Goal: Check status: Check status

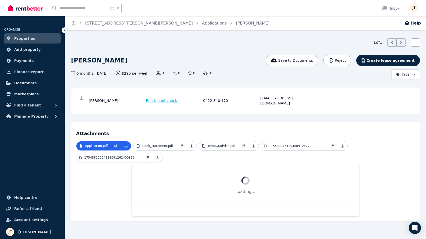
click at [36, 37] on link "Properties" at bounding box center [32, 38] width 56 height 10
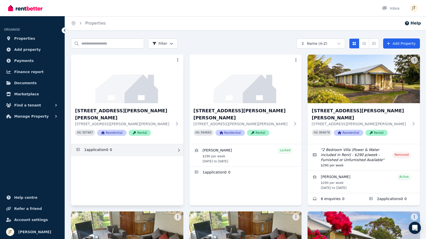
click at [115, 144] on link "Applications for 2/21 Andrew St, Strahan" at bounding box center [127, 150] width 112 height 12
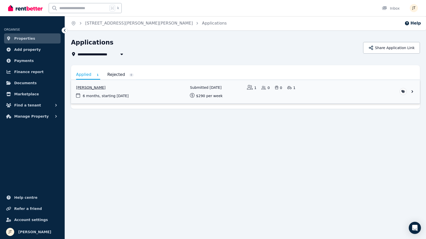
click at [104, 86] on link "View application: Alexandre Flaschner" at bounding box center [245, 92] width 349 height 24
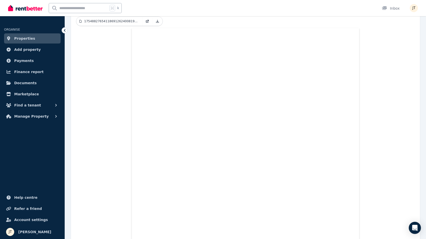
scroll to position [136, 0]
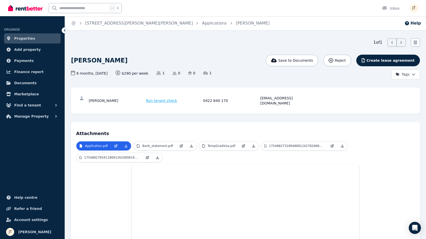
scroll to position [0, 0]
click at [24, 37] on span "Properties" at bounding box center [24, 38] width 21 height 6
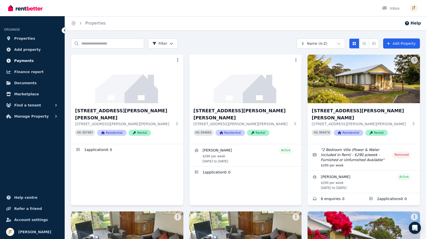
click at [25, 63] on span "Payments" at bounding box center [24, 61] width 20 height 6
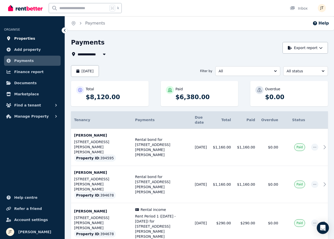
click at [24, 38] on span "Properties" at bounding box center [24, 38] width 21 height 6
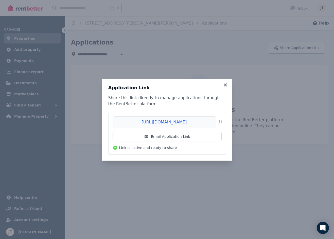
click at [226, 84] on icon at bounding box center [225, 85] width 3 height 3
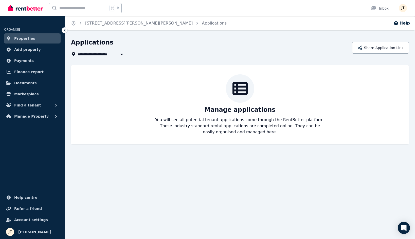
click at [24, 38] on span "Properties" at bounding box center [24, 38] width 21 height 6
